Goal: Information Seeking & Learning: Learn about a topic

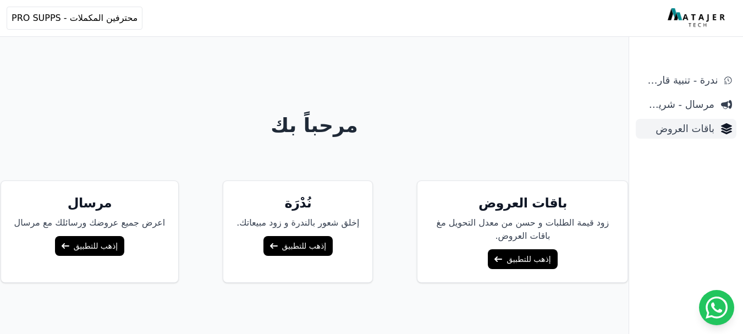
click at [689, 122] on span "باقات العروض" at bounding box center [677, 128] width 74 height 15
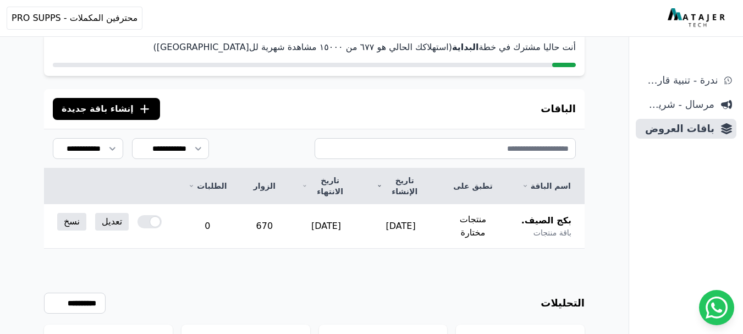
scroll to position [55, 0]
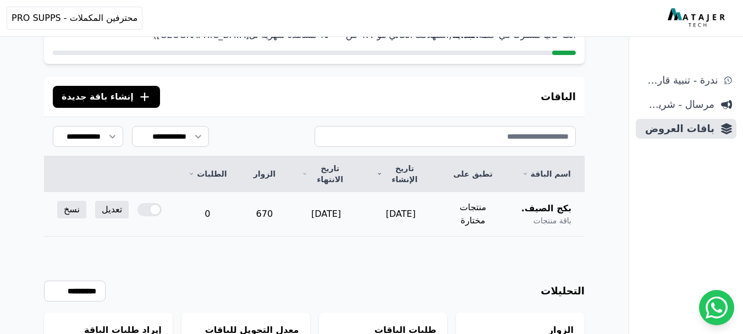
click at [211, 201] on td "0" at bounding box center [207, 214] width 65 height 45
click at [384, 254] on div "**********" at bounding box center [314, 313] width 540 height 155
